Goal: Task Accomplishment & Management: Manage account settings

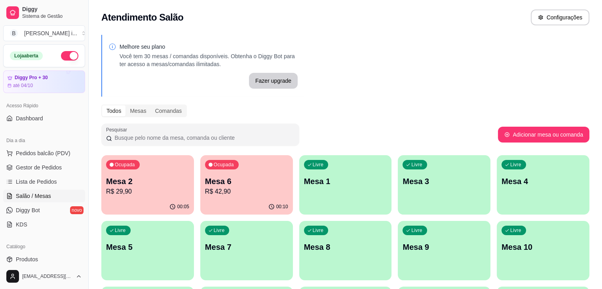
click at [142, 185] on p "Mesa 2" at bounding box center [147, 181] width 83 height 11
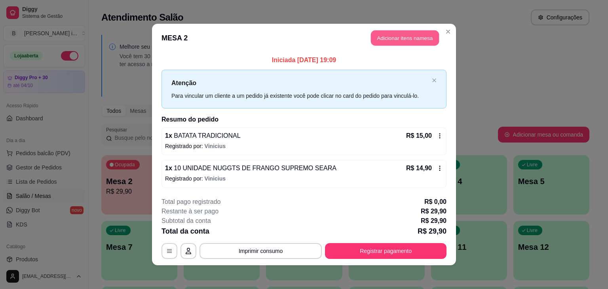
click at [402, 36] on button "Adicionar itens na mesa" at bounding box center [405, 37] width 68 height 15
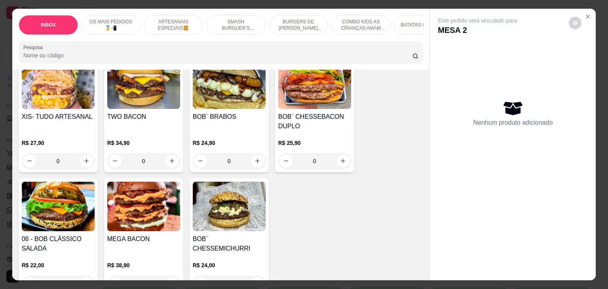
scroll to position [752, 0]
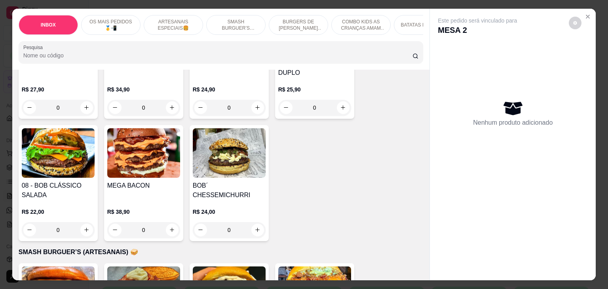
click at [199, 181] on h4 "BOB´ CHESSEMICHURRI" at bounding box center [229, 190] width 73 height 19
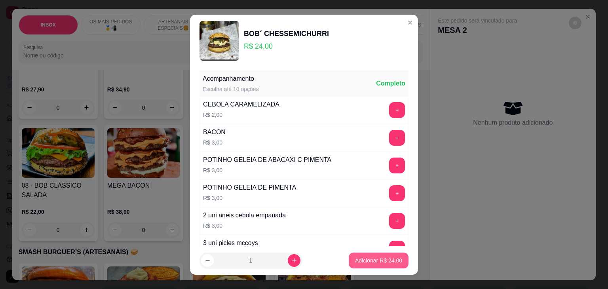
click at [370, 253] on button "Adicionar R$ 24,00" at bounding box center [379, 261] width 60 height 16
type input "1"
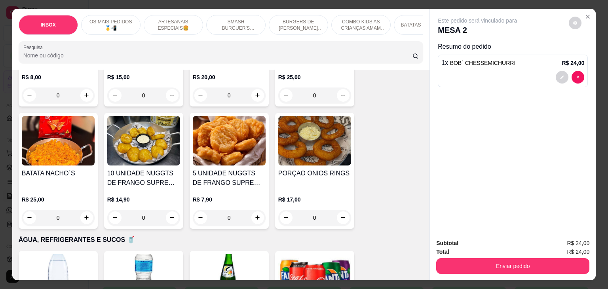
scroll to position [1544, 0]
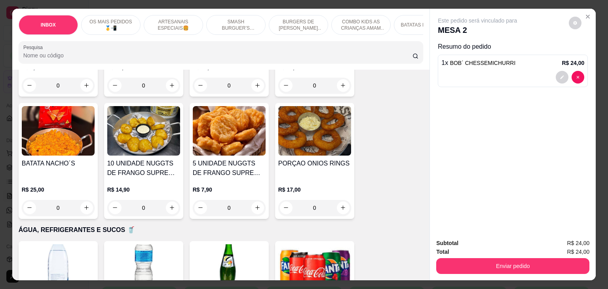
click at [217, 244] on img at bounding box center [229, 268] width 73 height 49
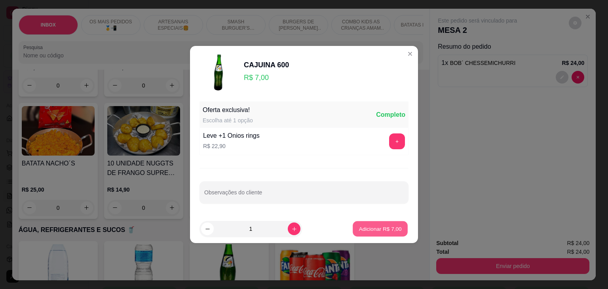
click at [366, 229] on p "Adicionar R$ 7,00" at bounding box center [380, 229] width 43 height 8
type input "1"
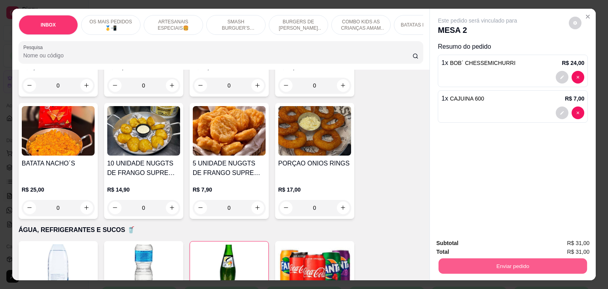
click at [519, 260] on button "Enviar pedido" at bounding box center [513, 265] width 148 height 15
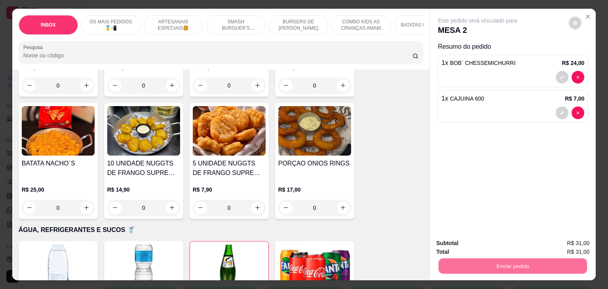
click at [508, 246] on button "Não registrar e enviar pedido" at bounding box center [486, 243] width 80 height 15
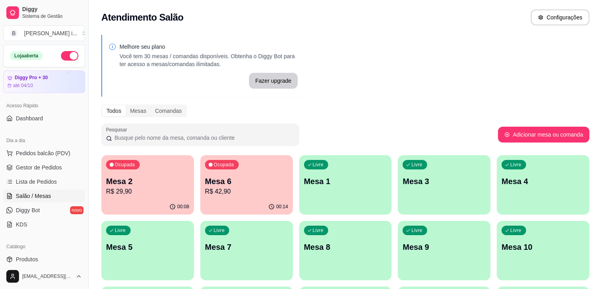
click at [49, 164] on span "Gestor de Pedidos" at bounding box center [39, 167] width 46 height 8
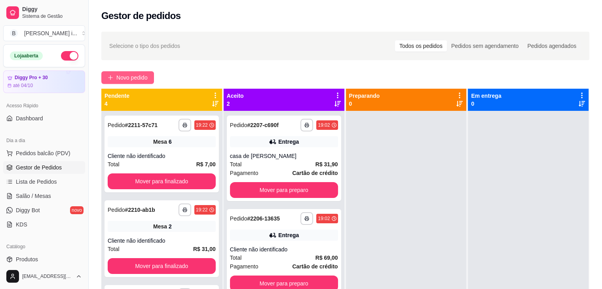
click at [142, 72] on button "Novo pedido" at bounding box center [127, 77] width 53 height 13
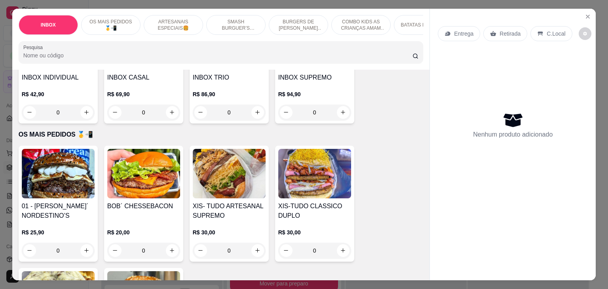
scroll to position [119, 0]
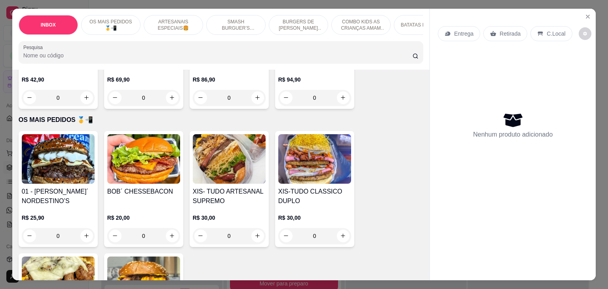
click at [159, 206] on div "BOB´ CHESSEBACON" at bounding box center [143, 196] width 73 height 19
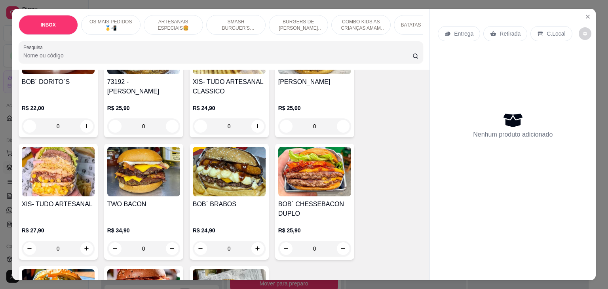
scroll to position [633, 0]
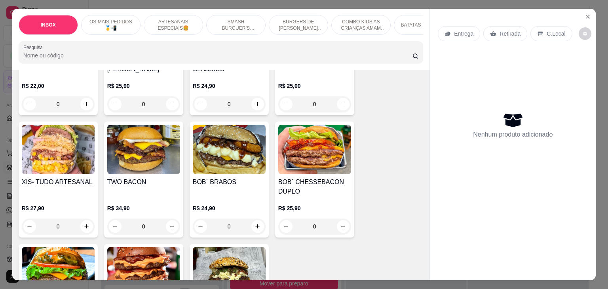
click at [341, 218] on div "0" at bounding box center [314, 226] width 73 height 16
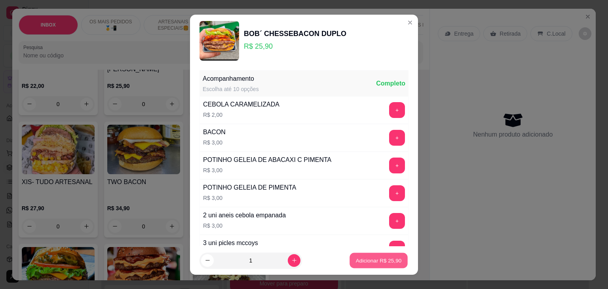
click at [372, 265] on button "Adicionar R$ 25,90" at bounding box center [378, 260] width 58 height 15
type input "1"
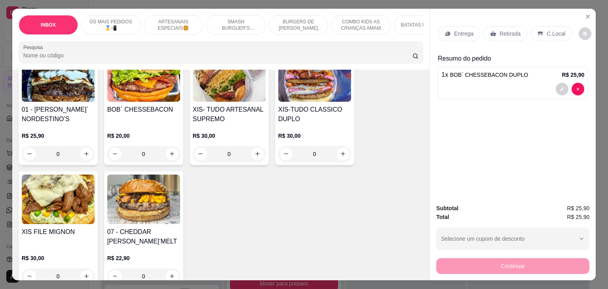
scroll to position [198, 0]
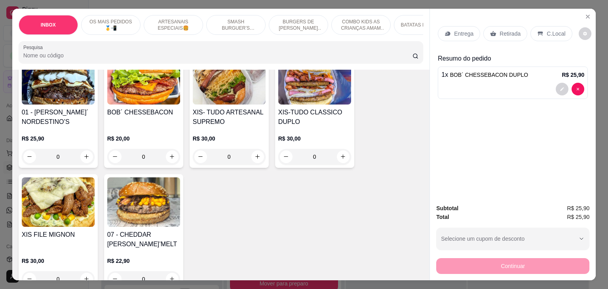
click at [160, 249] on div "R$ 22,90 0" at bounding box center [143, 268] width 73 height 38
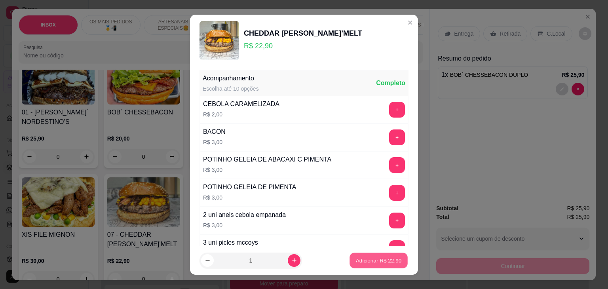
click at [367, 262] on p "Adicionar R$ 22,90" at bounding box center [379, 260] width 46 height 8
type input "1"
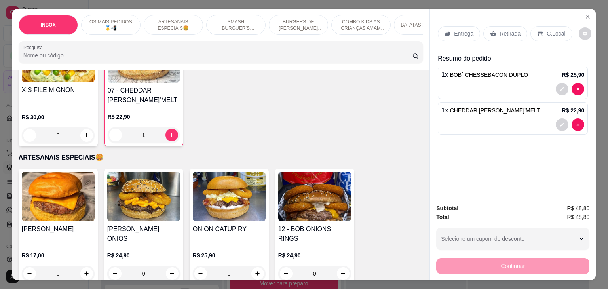
scroll to position [396, 0]
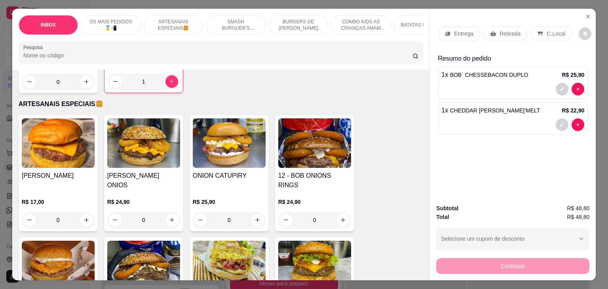
click at [455, 34] on p "Entrega" at bounding box center [463, 34] width 19 height 8
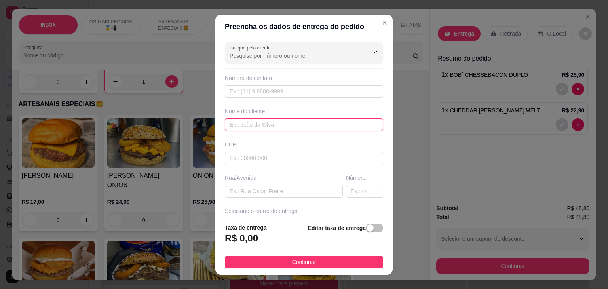
click at [275, 122] on input "text" at bounding box center [304, 124] width 158 height 13
type input "[PERSON_NAME]"
click at [276, 181] on div "Rua/Avenida" at bounding box center [283, 186] width 121 height 24
click at [275, 199] on div "Busque pelo cliente Número de contato Nome do cliente [PERSON_NAME] CEP Rua/[GE…" at bounding box center [303, 127] width 177 height 179
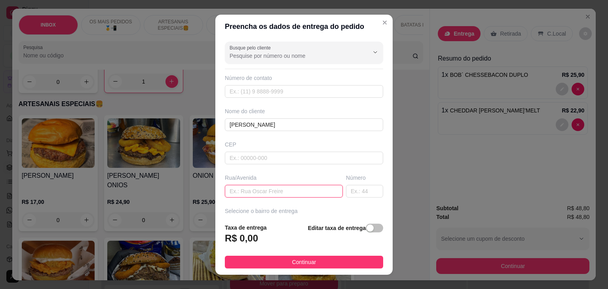
click at [277, 192] on input "text" at bounding box center [284, 191] width 118 height 13
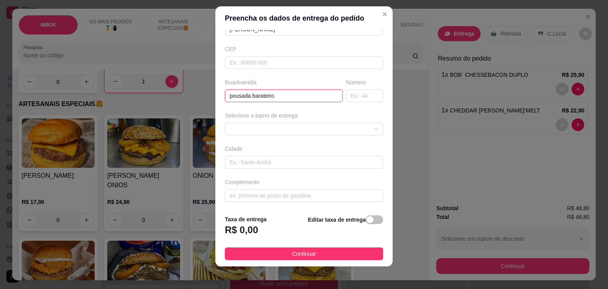
scroll to position [11, 0]
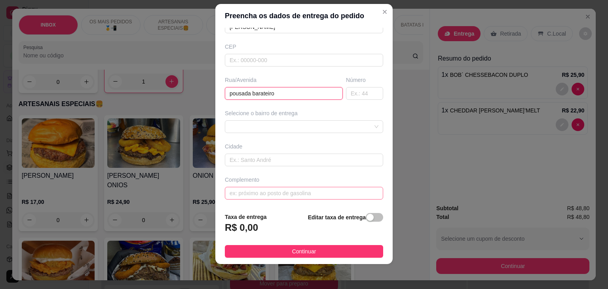
type input "pousada barateiro"
click at [307, 192] on input "text" at bounding box center [304, 193] width 158 height 13
type input "quarto 11"
click at [268, 115] on div "Selecione o bairro de entrega" at bounding box center [304, 113] width 158 height 8
click at [266, 127] on div at bounding box center [304, 126] width 158 height 13
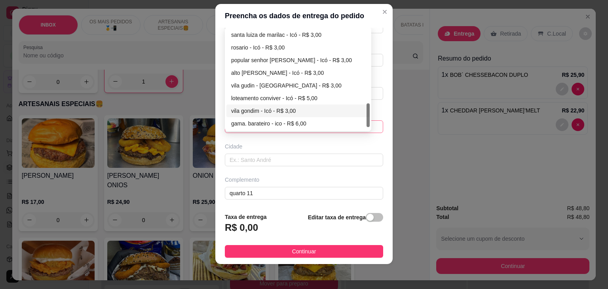
scroll to position [329, 0]
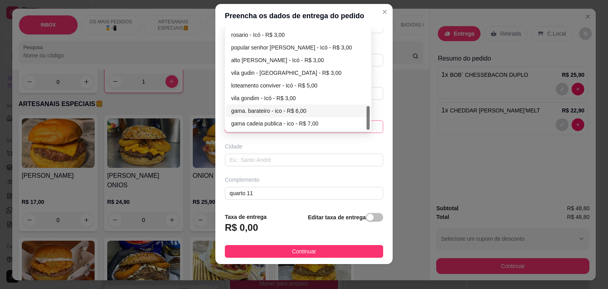
click at [272, 110] on div "gama. barateiro - ico - R$ 6,00" at bounding box center [298, 110] width 134 height 9
type input "ico"
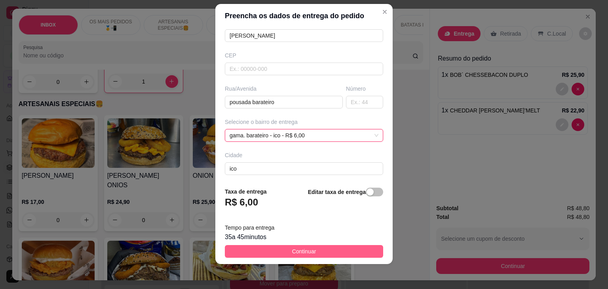
scroll to position [87, 0]
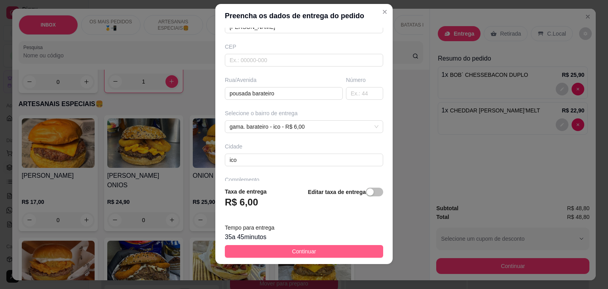
click at [301, 254] on span "Continuar" at bounding box center [304, 251] width 24 height 9
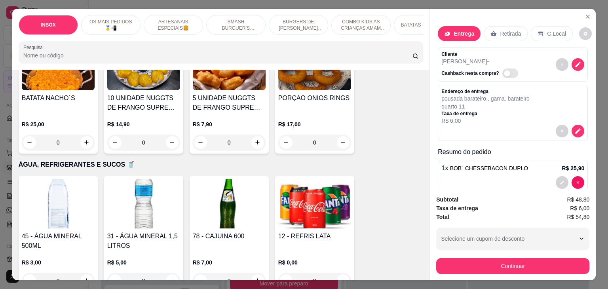
scroll to position [1741, 0]
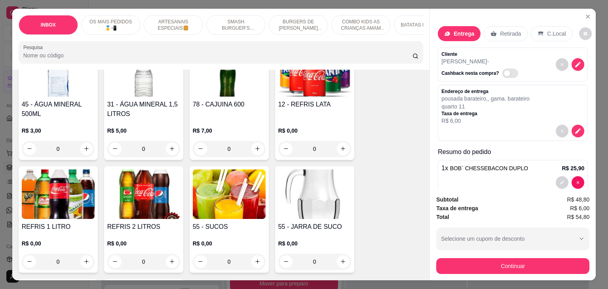
click at [63, 194] on img at bounding box center [58, 193] width 73 height 49
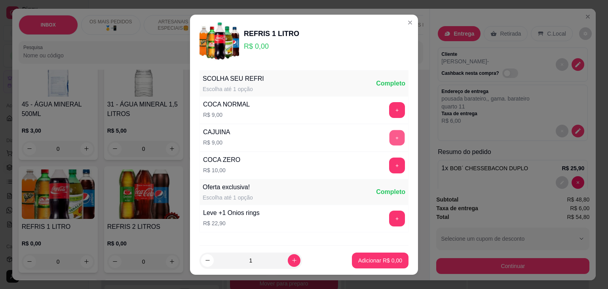
click at [389, 135] on button "+" at bounding box center [396, 137] width 15 height 15
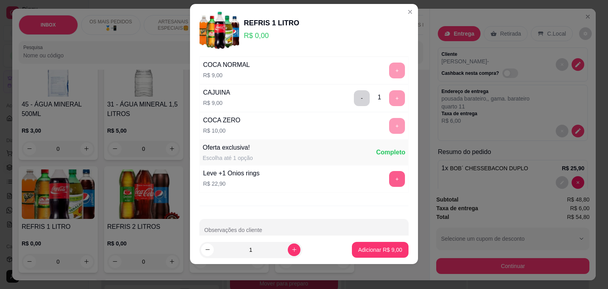
scroll to position [44, 0]
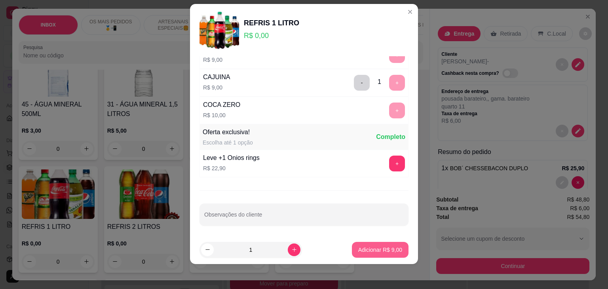
click at [369, 247] on p "Adicionar R$ 9,00" at bounding box center [380, 250] width 44 height 8
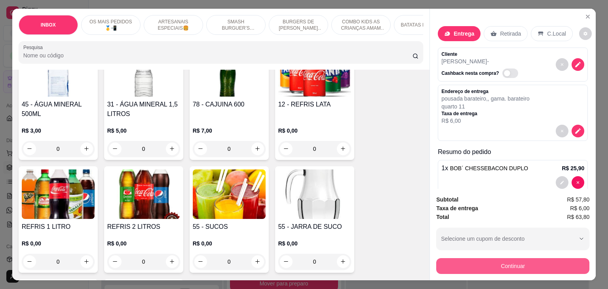
click at [484, 270] on button "Continuar" at bounding box center [512, 266] width 153 height 16
click at [463, 258] on button "Continuar" at bounding box center [512, 266] width 153 height 16
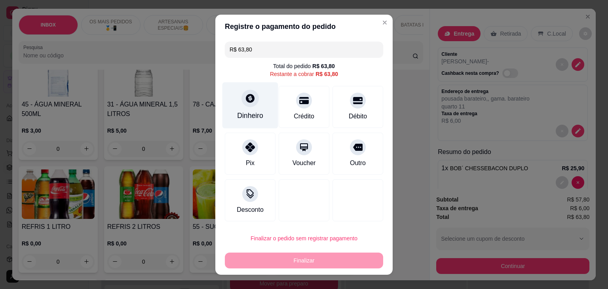
click at [264, 117] on div "Dinheiro" at bounding box center [250, 105] width 56 height 46
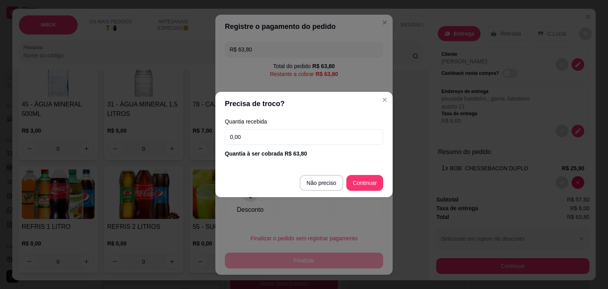
click at [269, 133] on input "0,00" at bounding box center [304, 137] width 158 height 16
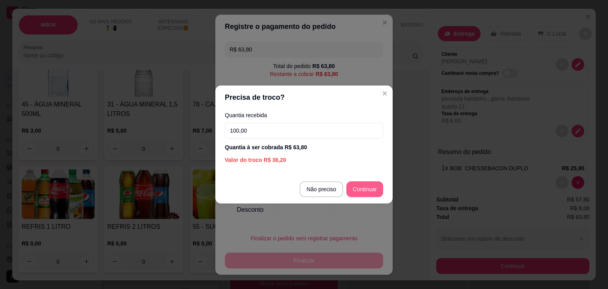
type input "100,00"
type input "R$ 0,00"
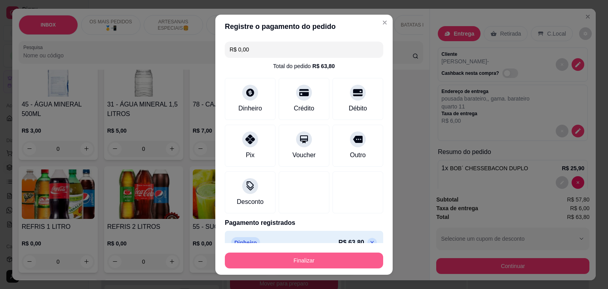
click at [355, 254] on button "Finalizar" at bounding box center [304, 261] width 158 height 16
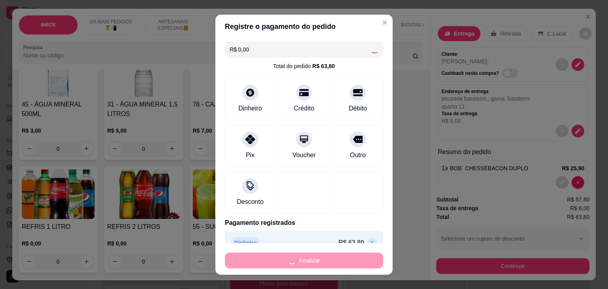
type input "0"
type input "-R$ 63,80"
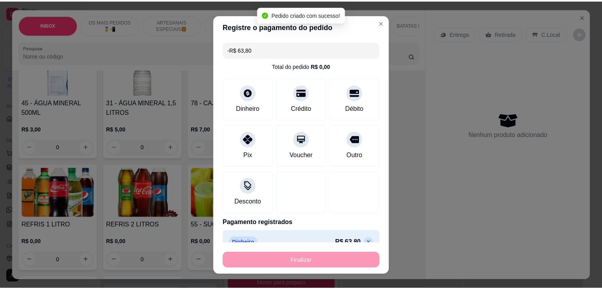
scroll to position [1740, 0]
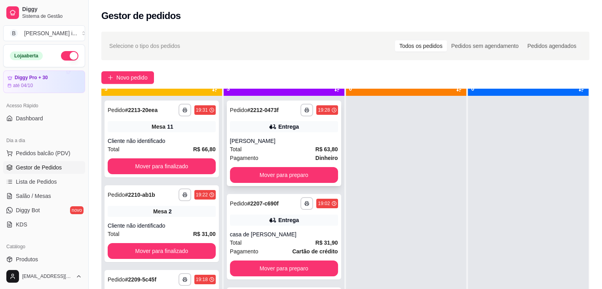
scroll to position [22, 0]
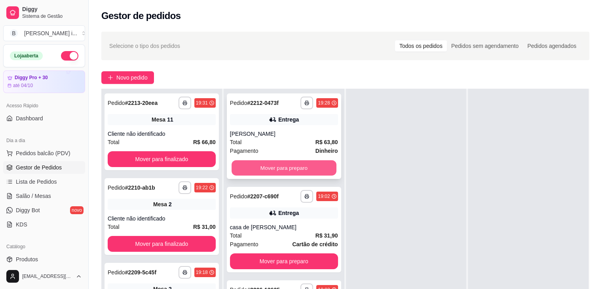
click at [330, 169] on button "Mover para preparo" at bounding box center [284, 167] width 105 height 15
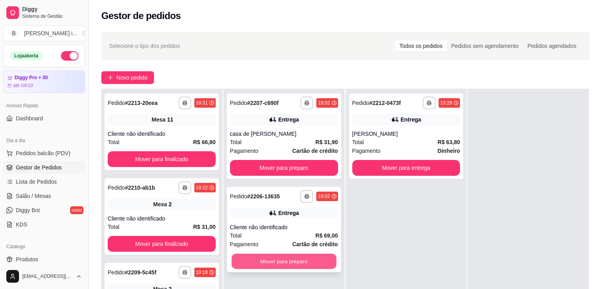
click at [329, 257] on button "Mover para preparo" at bounding box center [284, 261] width 105 height 15
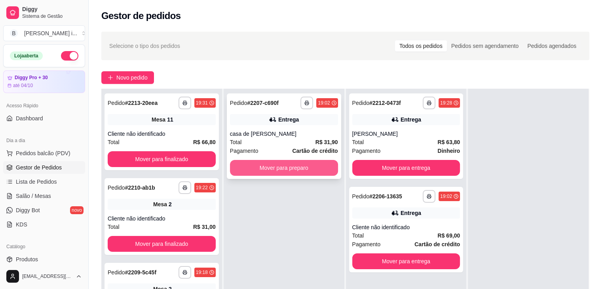
click at [323, 165] on button "Mover para preparo" at bounding box center [284, 168] width 108 height 16
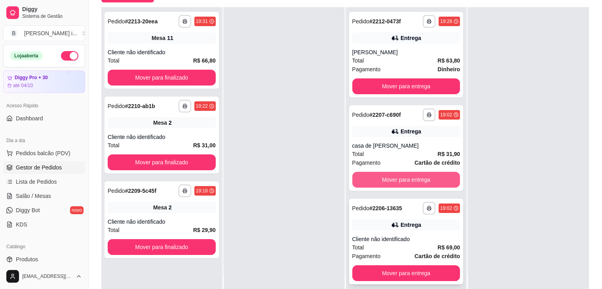
scroll to position [120, 0]
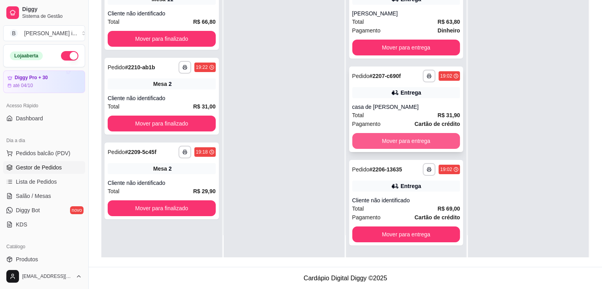
click at [443, 146] on button "Mover para entrega" at bounding box center [406, 141] width 108 height 16
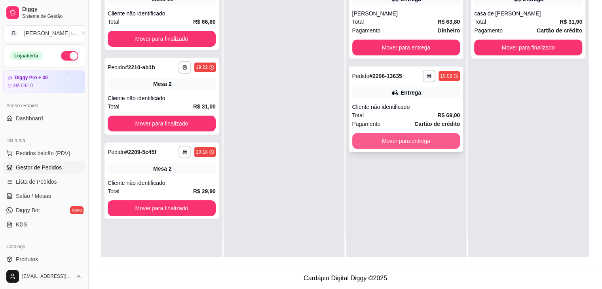
click at [439, 142] on button "Mover para entrega" at bounding box center [406, 141] width 108 height 16
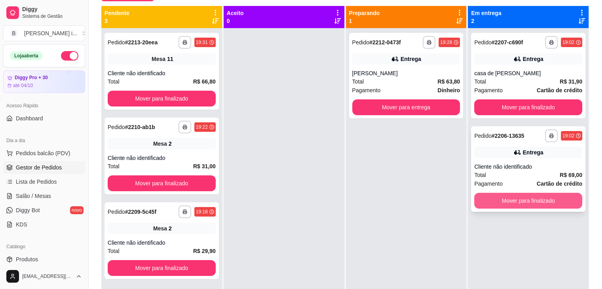
scroll to position [81, 0]
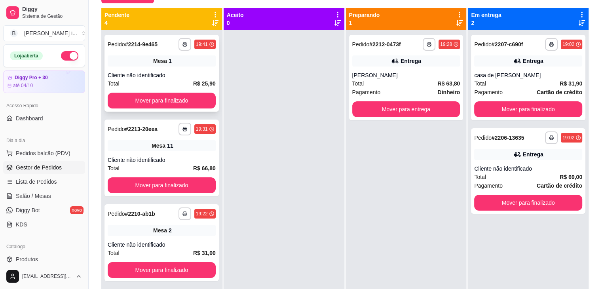
click at [190, 61] on div "Mesa 1" at bounding box center [162, 60] width 108 height 11
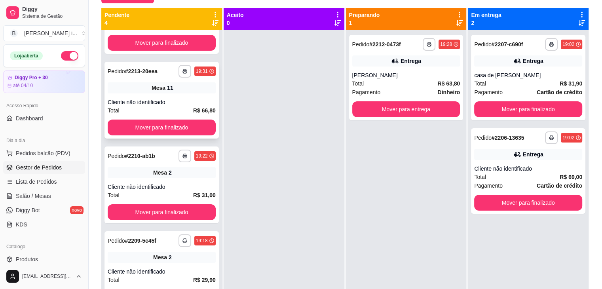
scroll to position [22, 0]
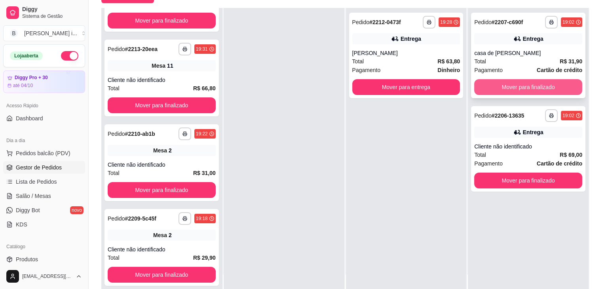
click at [531, 82] on button "Mover para finalizado" at bounding box center [528, 87] width 108 height 16
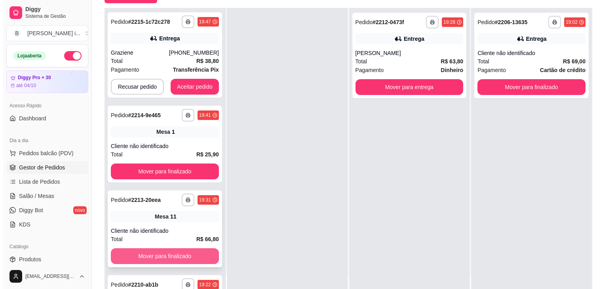
scroll to position [0, 0]
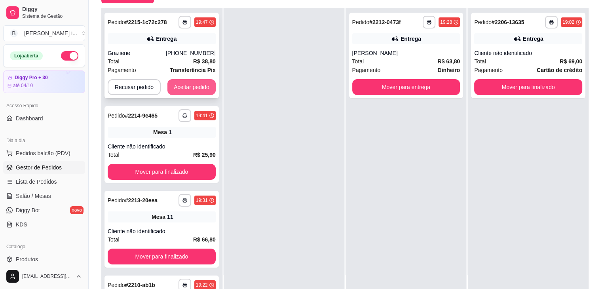
click at [202, 87] on button "Aceitar pedido" at bounding box center [191, 87] width 48 height 16
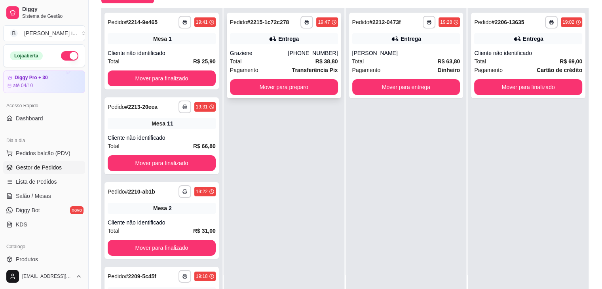
click at [291, 57] on div "Total R$ 38,80" at bounding box center [284, 61] width 108 height 9
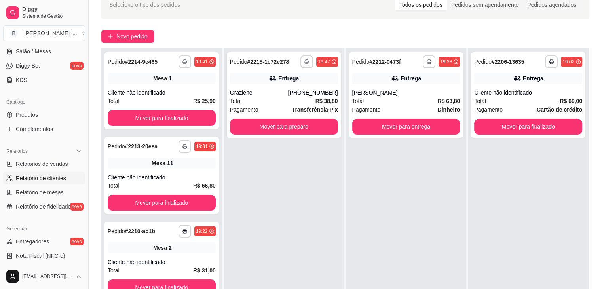
scroll to position [158, 0]
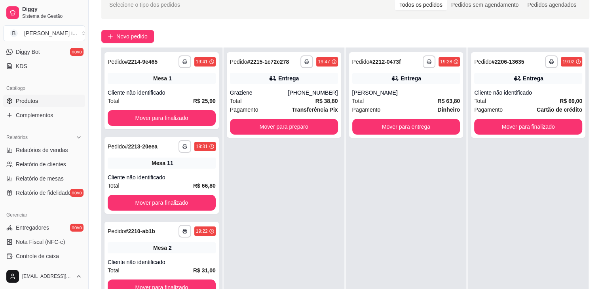
click at [49, 103] on link "Produtos" at bounding box center [44, 101] width 82 height 13
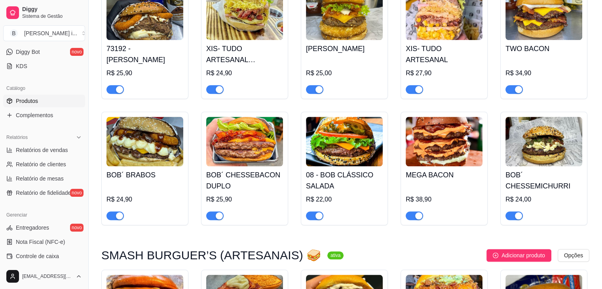
scroll to position [673, 0]
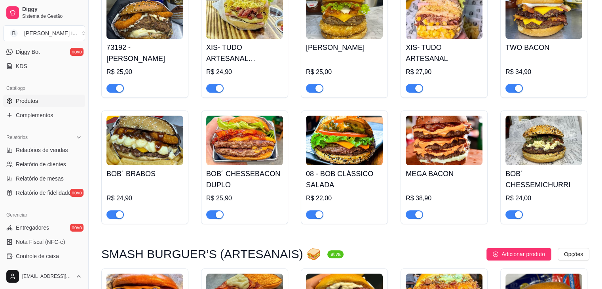
click at [317, 91] on div "button" at bounding box center [318, 88] width 7 height 7
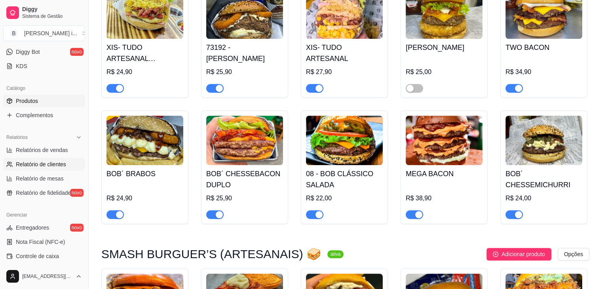
click at [33, 169] on link "Relatório de clientes" at bounding box center [44, 164] width 82 height 13
select select "30"
select select "HIGHEST_TOTAL_SPENT_WITH_ORDERS"
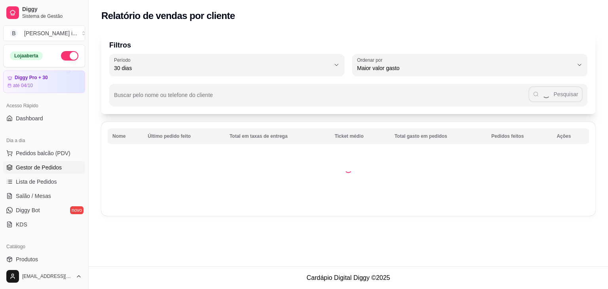
click at [38, 171] on link "Gestor de Pedidos" at bounding box center [44, 167] width 82 height 13
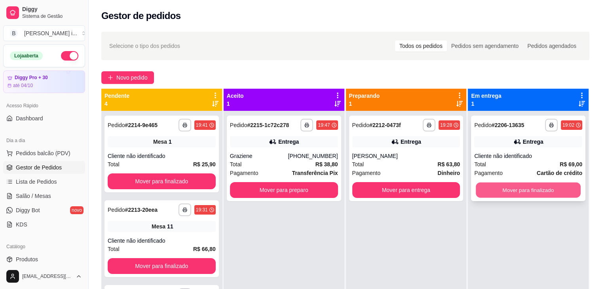
click at [558, 194] on button "Mover para finalizado" at bounding box center [528, 189] width 105 height 15
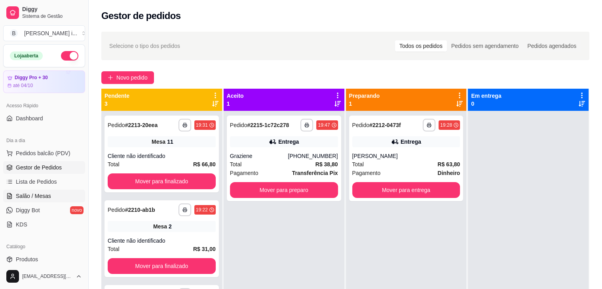
click at [40, 197] on span "Salão / Mesas" at bounding box center [33, 196] width 35 height 8
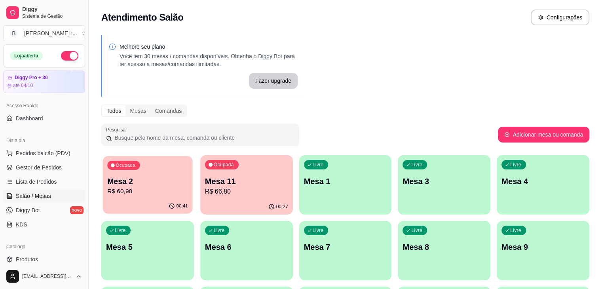
click at [125, 183] on p "Mesa 2" at bounding box center [147, 181] width 81 height 11
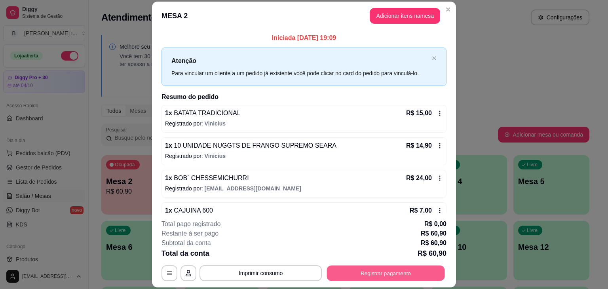
click at [376, 275] on button "Registrar pagamento" at bounding box center [386, 273] width 118 height 15
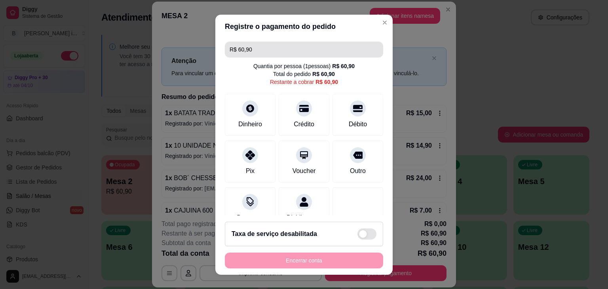
click at [265, 49] on input "R$ 60,90" at bounding box center [304, 50] width 149 height 16
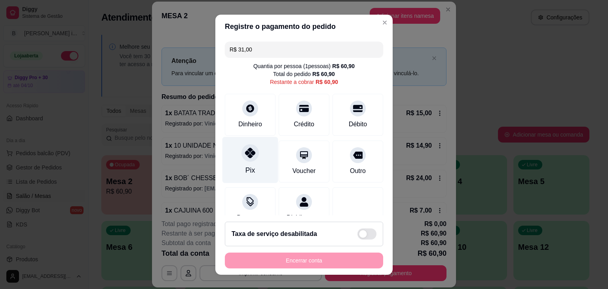
click at [249, 156] on icon at bounding box center [250, 153] width 10 height 10
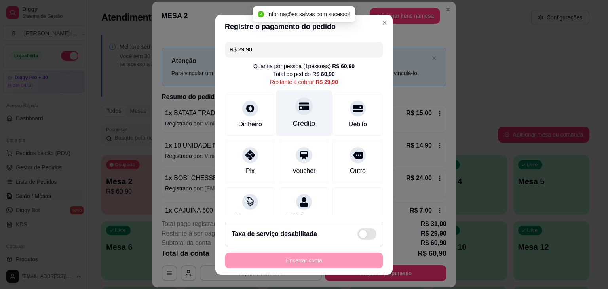
click at [299, 110] on icon at bounding box center [304, 106] width 10 height 8
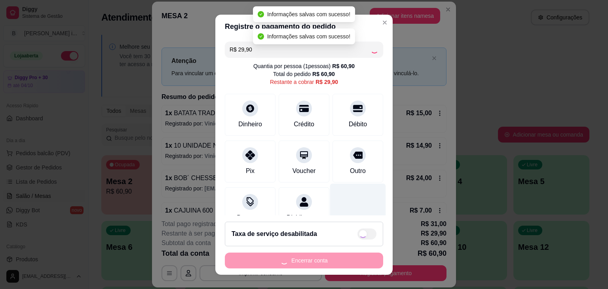
type input "R$ 0,00"
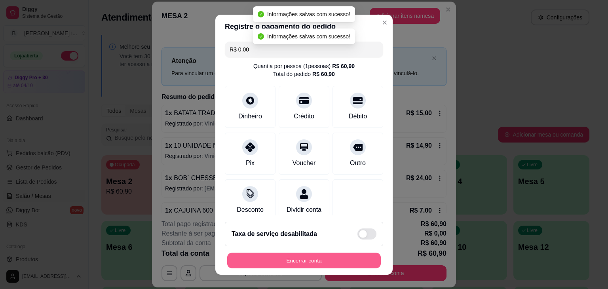
click at [322, 254] on button "Encerrar conta" at bounding box center [304, 260] width 154 height 15
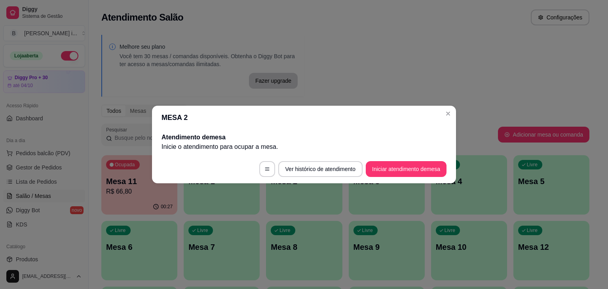
click at [439, 122] on header "MESA 2" at bounding box center [304, 118] width 304 height 24
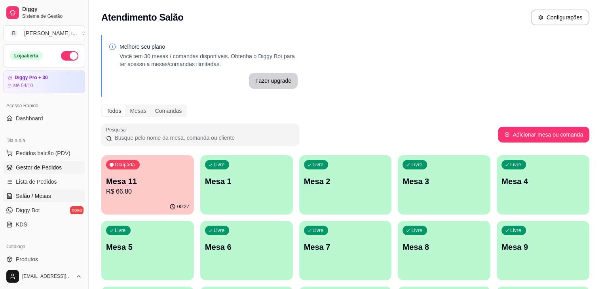
click at [30, 164] on span "Gestor de Pedidos" at bounding box center [39, 167] width 46 height 8
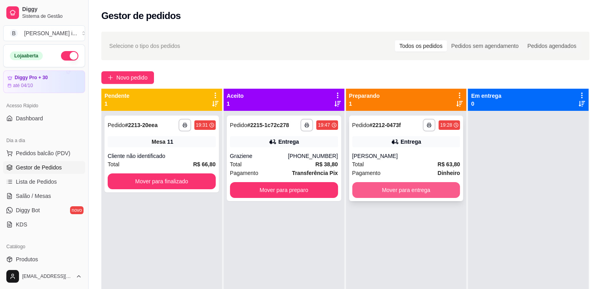
click at [422, 190] on button "Mover para entrega" at bounding box center [406, 190] width 108 height 16
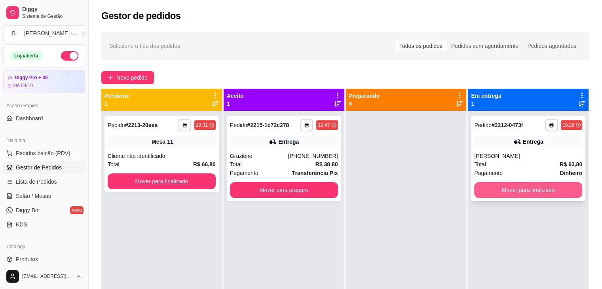
click at [498, 189] on button "Mover para finalizado" at bounding box center [528, 190] width 108 height 16
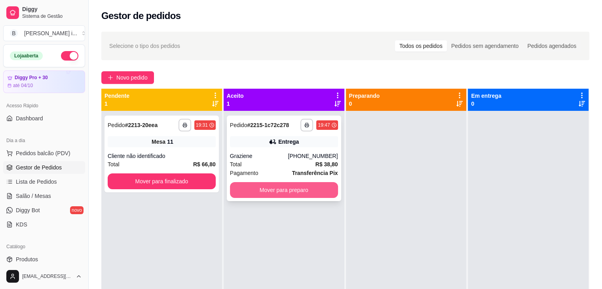
click at [308, 189] on button "Mover para preparo" at bounding box center [284, 190] width 108 height 16
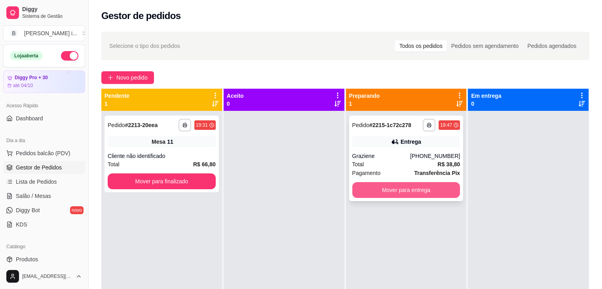
click at [407, 183] on button "Mover para entrega" at bounding box center [406, 190] width 108 height 16
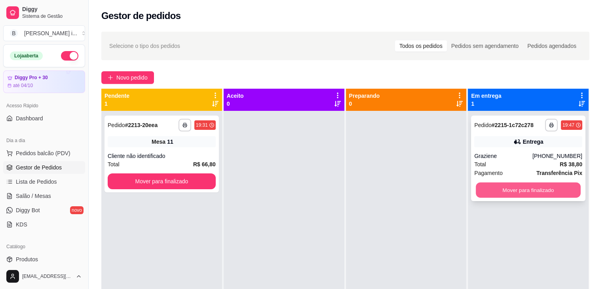
click at [492, 190] on button "Mover para finalizado" at bounding box center [528, 189] width 105 height 15
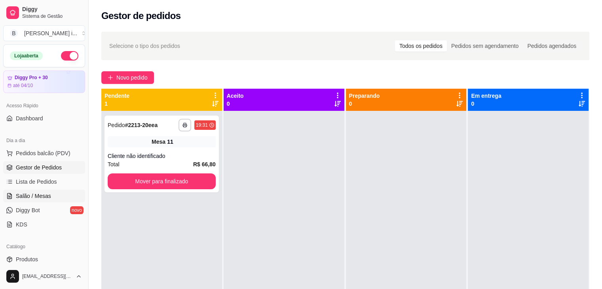
click at [39, 200] on link "Salão / Mesas" at bounding box center [44, 196] width 82 height 13
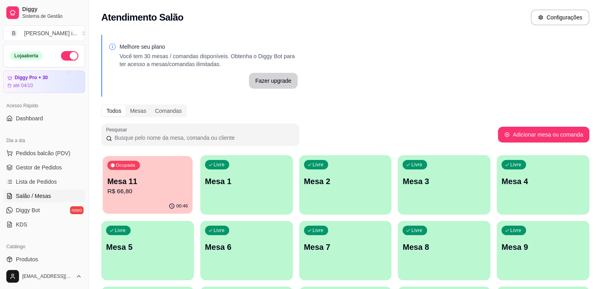
click at [117, 192] on p "R$ 66,80" at bounding box center [147, 191] width 81 height 9
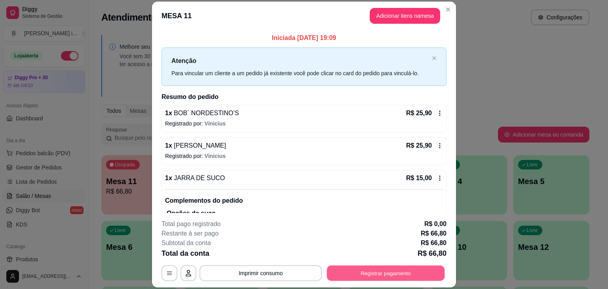
click at [361, 274] on button "Registrar pagamento" at bounding box center [386, 273] width 118 height 15
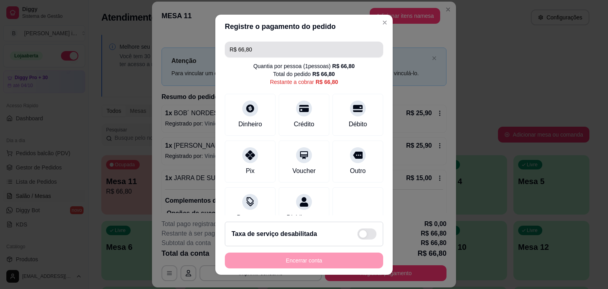
click at [272, 52] on input "R$ 66,80" at bounding box center [304, 50] width 149 height 16
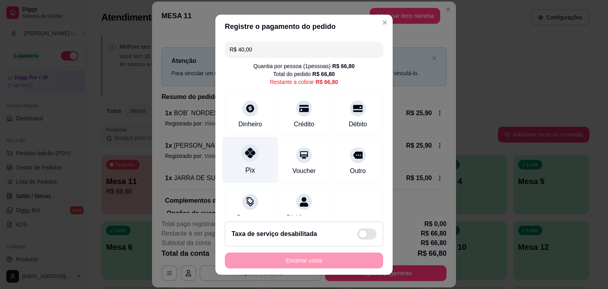
click at [244, 163] on div "Pix" at bounding box center [250, 160] width 56 height 46
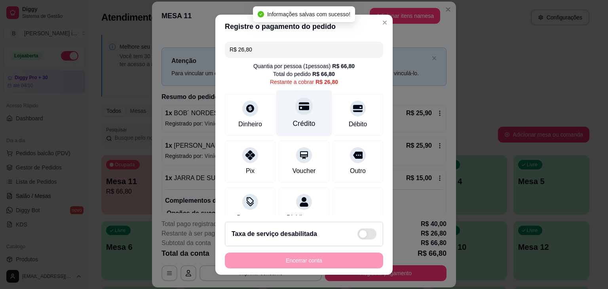
click at [305, 112] on div "Crédito" at bounding box center [304, 113] width 56 height 46
type input "R$ 0,00"
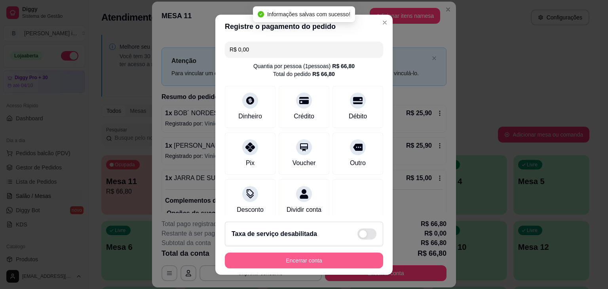
click at [336, 262] on button "Encerrar conta" at bounding box center [304, 261] width 158 height 16
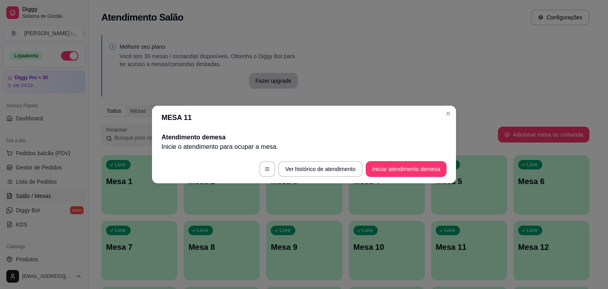
click at [442, 108] on header "MESA 11" at bounding box center [304, 118] width 304 height 24
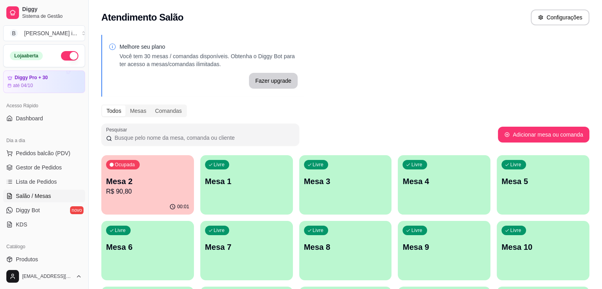
click at [127, 191] on p "R$ 90,80" at bounding box center [147, 191] width 83 height 9
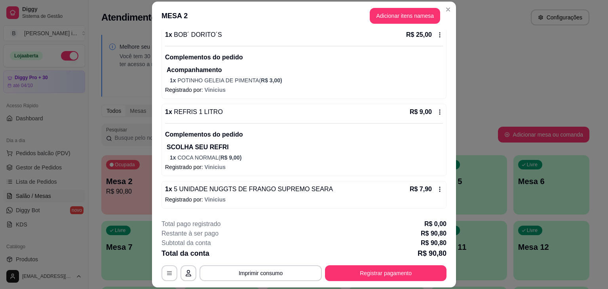
scroll to position [158, 0]
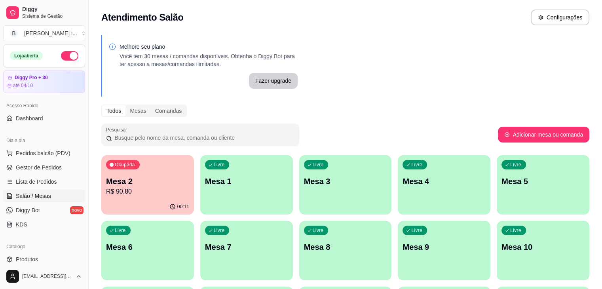
click at [162, 199] on div "00:11" at bounding box center [147, 206] width 93 height 15
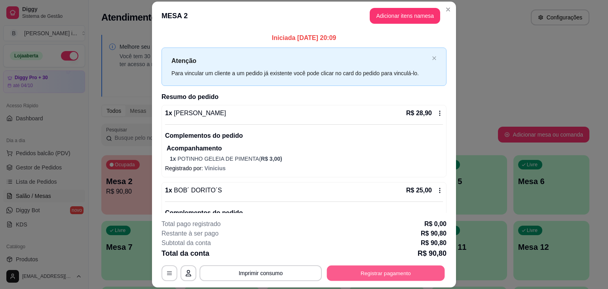
click at [392, 278] on button "Registrar pagamento" at bounding box center [386, 273] width 118 height 15
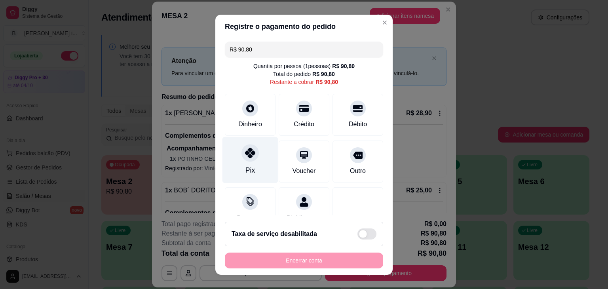
click at [245, 155] on icon at bounding box center [250, 153] width 10 height 10
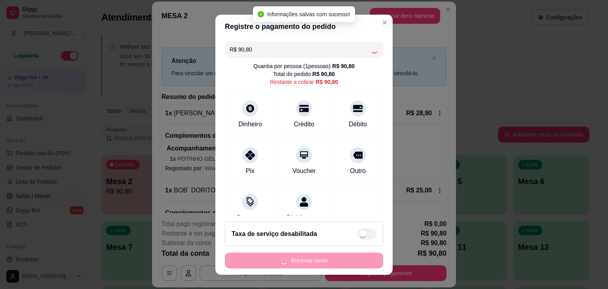
type input "R$ 0,00"
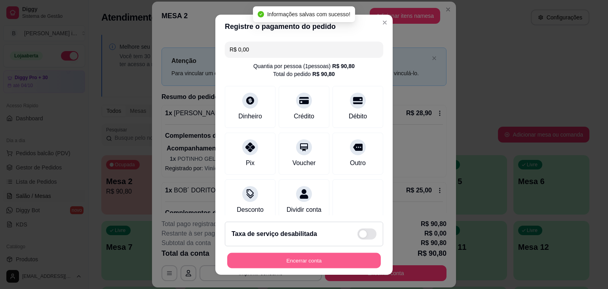
click at [332, 255] on button "Encerrar conta" at bounding box center [304, 260] width 154 height 15
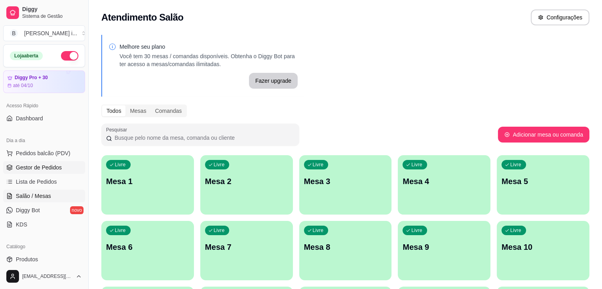
click at [57, 164] on span "Gestor de Pedidos" at bounding box center [39, 167] width 46 height 8
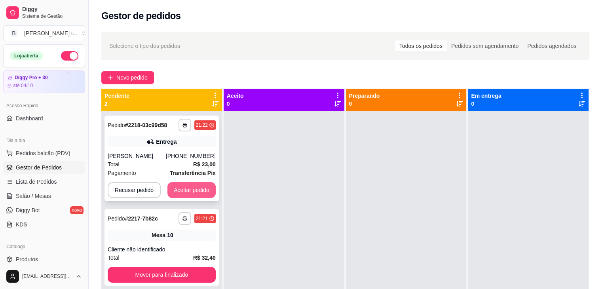
click at [196, 191] on button "Aceitar pedido" at bounding box center [191, 190] width 48 height 16
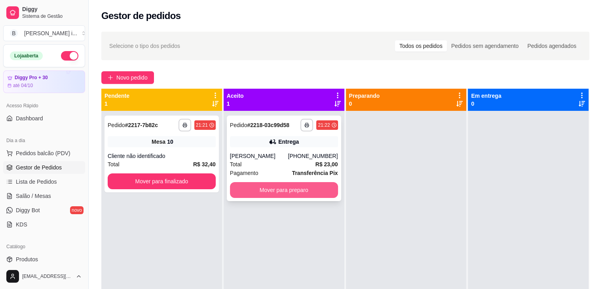
click at [268, 189] on button "Mover para preparo" at bounding box center [284, 190] width 108 height 16
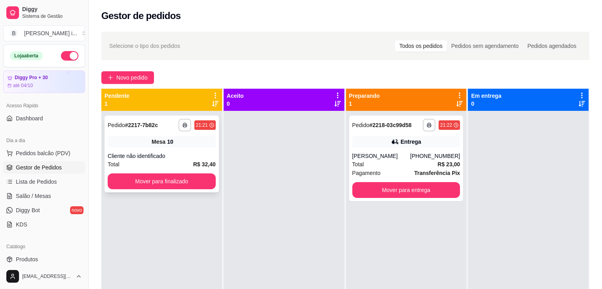
click at [195, 144] on div "Mesa 10" at bounding box center [162, 141] width 108 height 11
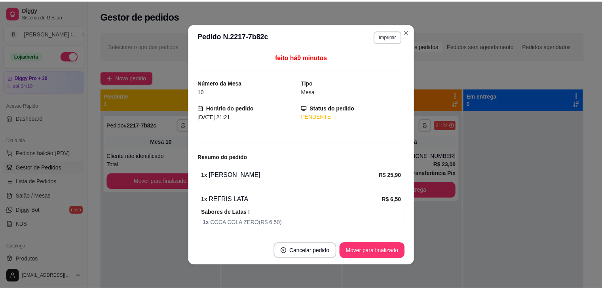
scroll to position [27, 0]
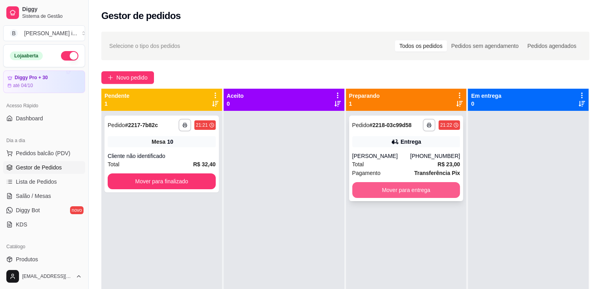
click at [407, 191] on button "Mover para entrega" at bounding box center [406, 190] width 108 height 16
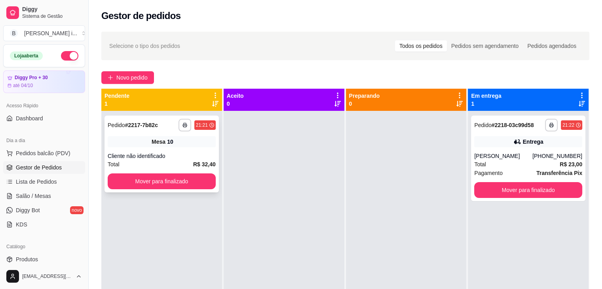
click at [149, 146] on div "Mesa 10" at bounding box center [162, 141] width 108 height 11
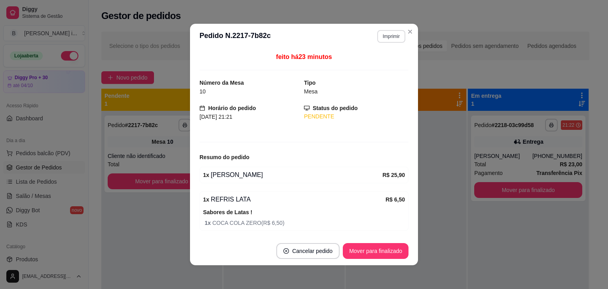
click at [394, 35] on button "Imprimir" at bounding box center [391, 36] width 28 height 13
click at [374, 66] on button "IMPRESSORA ORI" at bounding box center [374, 64] width 55 height 12
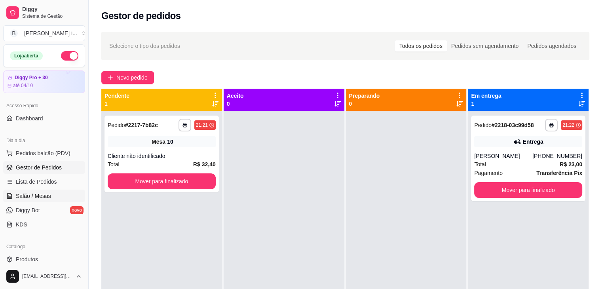
click at [43, 201] on link "Salão / Mesas" at bounding box center [44, 196] width 82 height 13
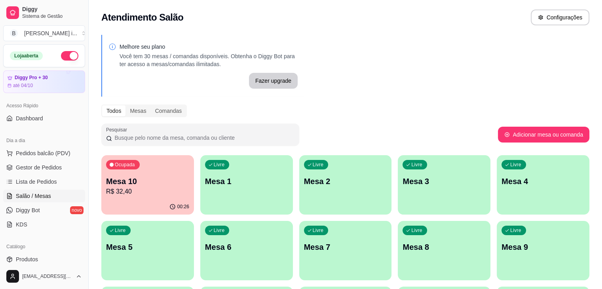
click at [147, 182] on p "Mesa 10" at bounding box center [147, 181] width 83 height 11
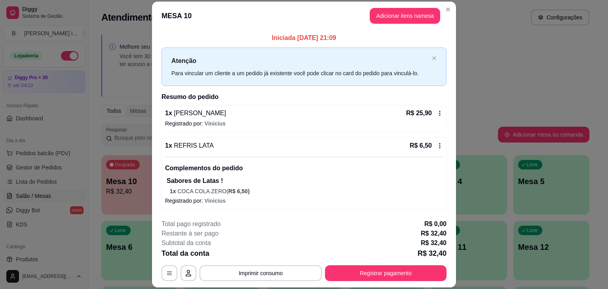
click at [391, 287] on footer "**********" at bounding box center [304, 250] width 304 height 74
click at [389, 282] on footer "**********" at bounding box center [304, 250] width 304 height 74
click at [393, 277] on button "Registrar pagamento" at bounding box center [386, 273] width 122 height 16
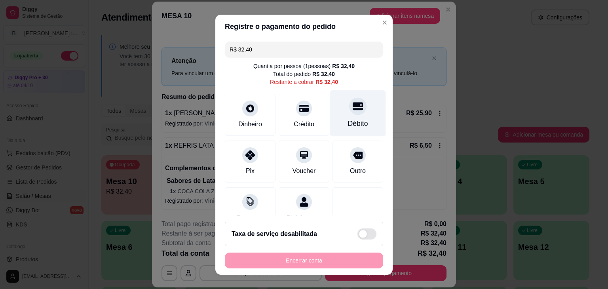
click at [348, 122] on div "Débito" at bounding box center [358, 123] width 20 height 10
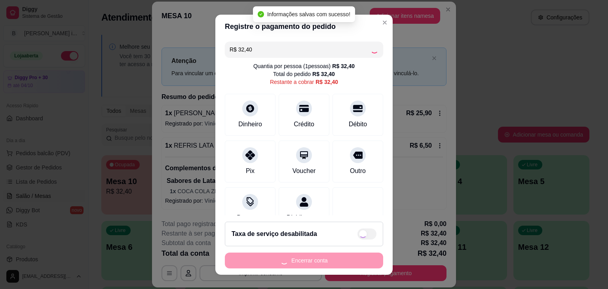
type input "R$ 0,00"
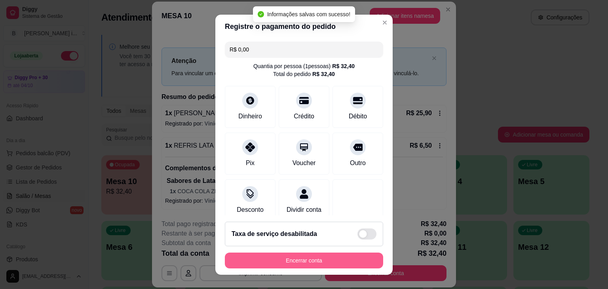
click at [345, 259] on button "Encerrar conta" at bounding box center [304, 261] width 158 height 16
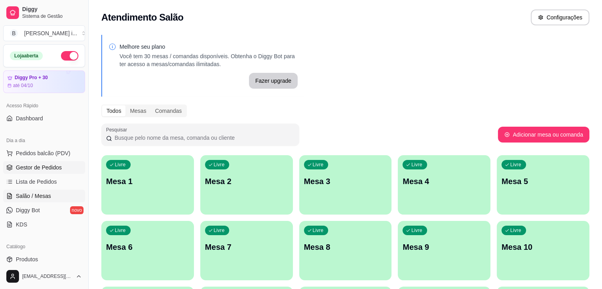
click at [41, 171] on link "Gestor de Pedidos" at bounding box center [44, 167] width 82 height 13
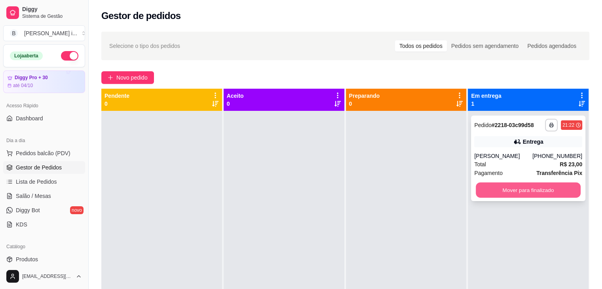
click at [539, 186] on button "Mover para finalizado" at bounding box center [528, 189] width 105 height 15
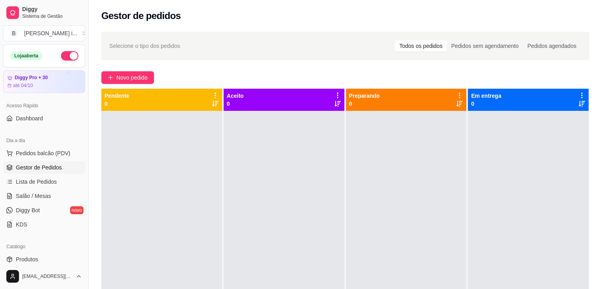
click at [61, 56] on button "button" at bounding box center [69, 55] width 17 height 9
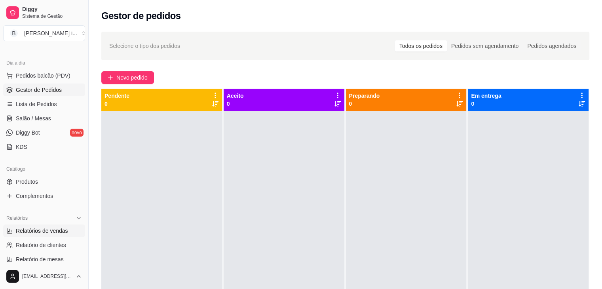
scroll to position [79, 0]
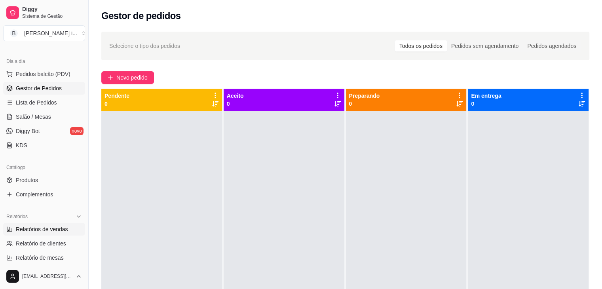
click at [57, 232] on span "Relatórios de vendas" at bounding box center [42, 229] width 52 height 8
select select "ALL"
select select "0"
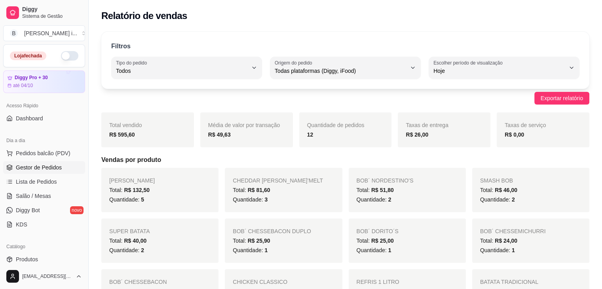
click at [27, 165] on span "Gestor de Pedidos" at bounding box center [39, 167] width 46 height 8
